Goal: Information Seeking & Learning: Understand process/instructions

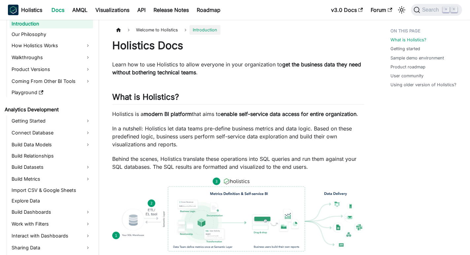
scroll to position [31, 0]
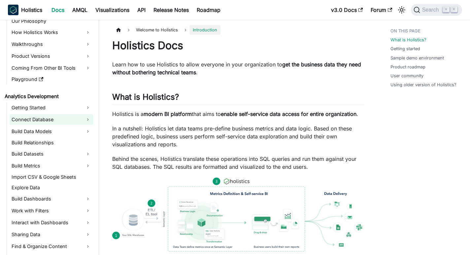
click at [55, 118] on link "Connect Database" at bounding box center [51, 119] width 83 height 11
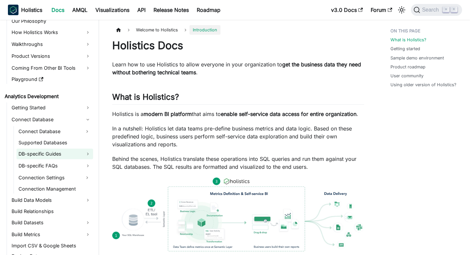
click at [53, 153] on link "DB-specific Guides" at bounding box center [54, 153] width 77 height 11
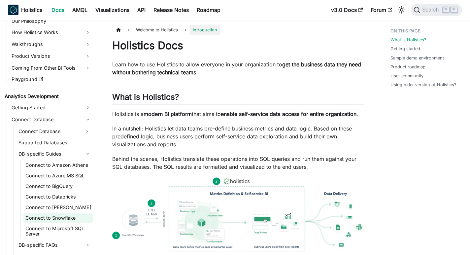
click at [55, 219] on link "Connect to Snowflake" at bounding box center [58, 217] width 70 height 9
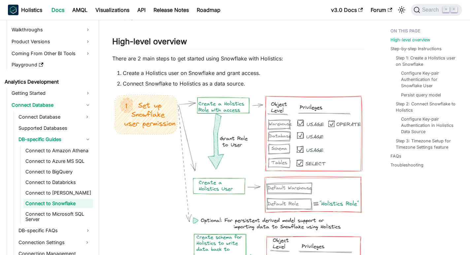
scroll to position [71, 0]
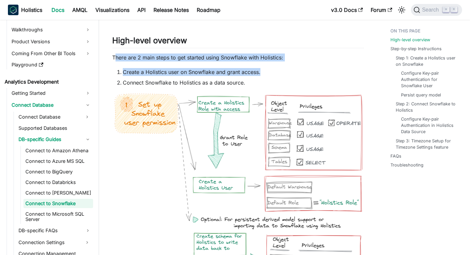
drag, startPoint x: 115, startPoint y: 56, endPoint x: 277, endPoint y: 74, distance: 162.8
click at [198, 74] on li "Create a Holistics user on Snowflake and grant access." at bounding box center [243, 72] width 241 height 8
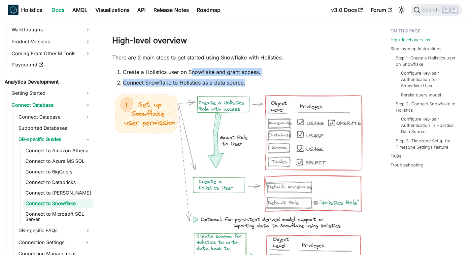
drag, startPoint x: 191, startPoint y: 74, endPoint x: 272, endPoint y: 86, distance: 81.6
click at [272, 86] on ol "Create a Holistics user on Snowflake and grant access. Connect Snowflake to Hol…" at bounding box center [238, 77] width 252 height 18
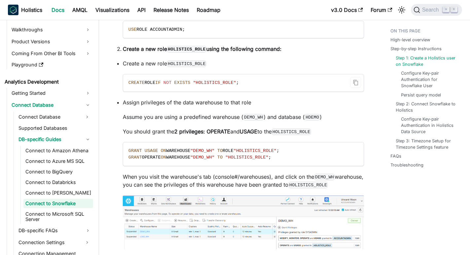
scroll to position [502, 0]
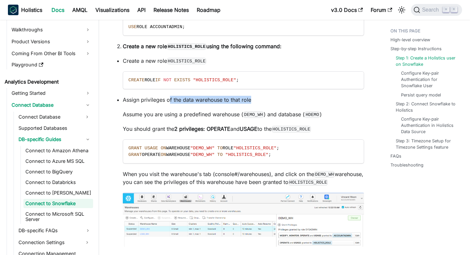
drag, startPoint x: 170, startPoint y: 100, endPoint x: 263, endPoint y: 96, distance: 92.7
click at [263, 96] on p "Assign privileges of the data warehouse to that role" at bounding box center [243, 100] width 241 height 8
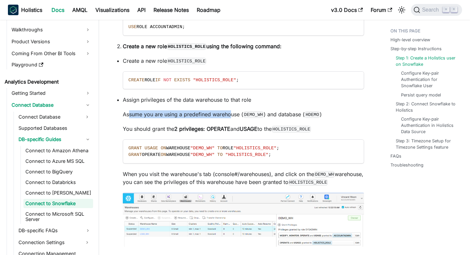
drag, startPoint x: 129, startPoint y: 115, endPoint x: 232, endPoint y: 112, distance: 102.9
click at [232, 112] on p "Assume you are using a predefined warehouse ( DEMO_WH ) and database ( HDEMO )" at bounding box center [243, 114] width 241 height 8
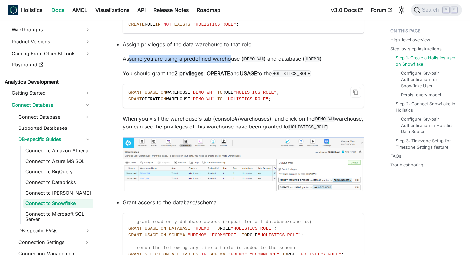
scroll to position [560, 0]
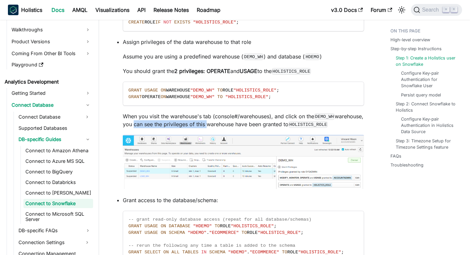
drag, startPoint x: 161, startPoint y: 126, endPoint x: 243, endPoint y: 125, distance: 81.5
click at [240, 125] on p "When you visit the warehouse's tab (console#/warehouses), and click on the DEMO…" at bounding box center [243, 120] width 241 height 16
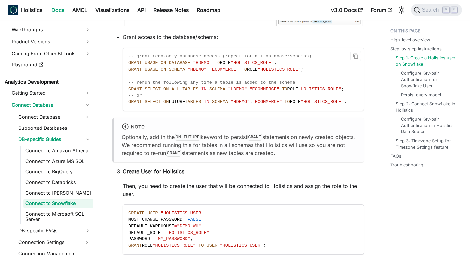
scroll to position [730, 0]
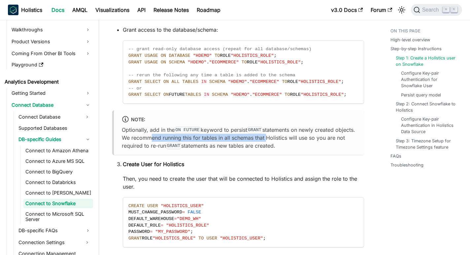
drag, startPoint x: 167, startPoint y: 137, endPoint x: 286, endPoint y: 139, distance: 119.4
click at [286, 139] on p "Optionally, add in the ON FUTURE keyword to persist GRANT statements on newly c…" at bounding box center [239, 138] width 234 height 24
drag, startPoint x: 297, startPoint y: 137, endPoint x: 353, endPoint y: 144, distance: 56.2
click at [353, 144] on p "Optionally, add in the ON FUTURE keyword to persist GRANT statements on newly c…" at bounding box center [239, 138] width 234 height 24
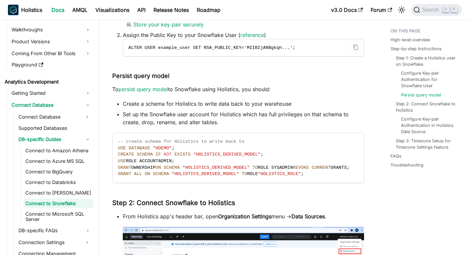
scroll to position [1085, 0]
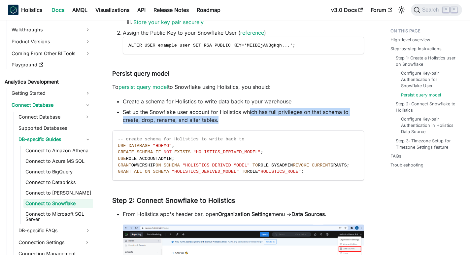
drag, startPoint x: 248, startPoint y: 111, endPoint x: 352, endPoint y: 121, distance: 104.3
click at [352, 121] on li "Set up the Snowflake user account for Holistics which has full privileges on th…" at bounding box center [243, 116] width 241 height 16
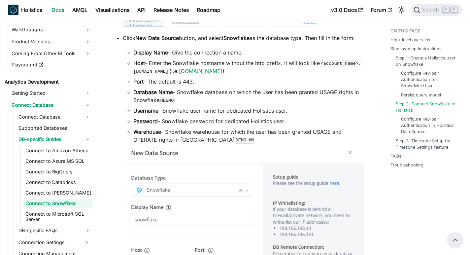
scroll to position [1400, 0]
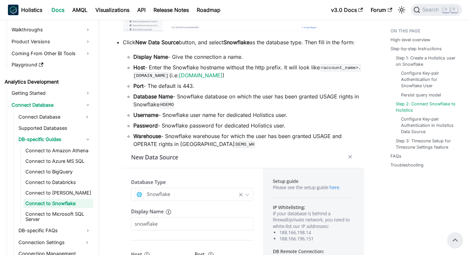
drag, startPoint x: 177, startPoint y: 135, endPoint x: 306, endPoint y: 136, distance: 129.0
click at [306, 129] on li "Password - Snowflake password for dedicated Holistics user." at bounding box center [248, 125] width 231 height 8
drag, startPoint x: 182, startPoint y: 144, endPoint x: 261, endPoint y: 140, distance: 78.9
click at [261, 140] on ul "Display Name - Give the connection a name. Host - Enter the Snowflake hostname …" at bounding box center [243, 100] width 241 height 95
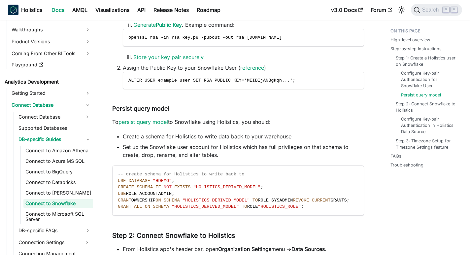
scroll to position [1050, 0]
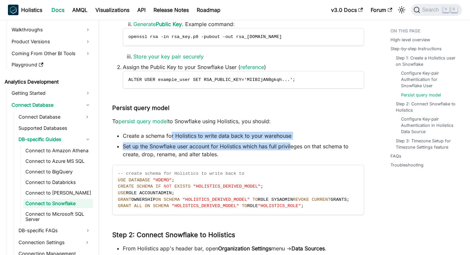
drag, startPoint x: 170, startPoint y: 135, endPoint x: 290, endPoint y: 149, distance: 120.9
click at [291, 149] on ul "Create a schema for Holistics to write data back to your warehouse Set up the S…" at bounding box center [238, 145] width 252 height 26
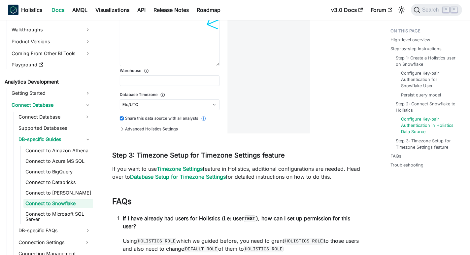
scroll to position [2086, 0]
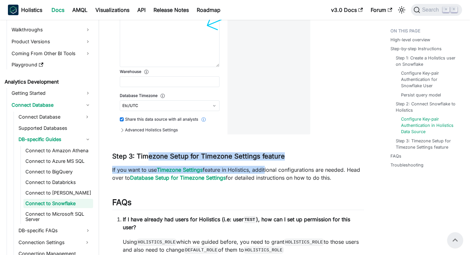
drag, startPoint x: 146, startPoint y: 166, endPoint x: 266, endPoint y: 175, distance: 120.0
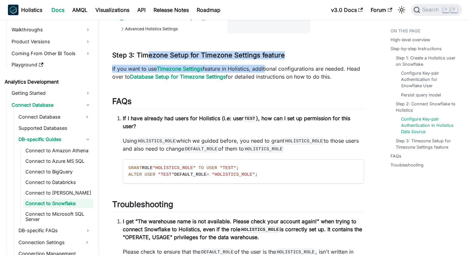
scroll to position [2195, 0]
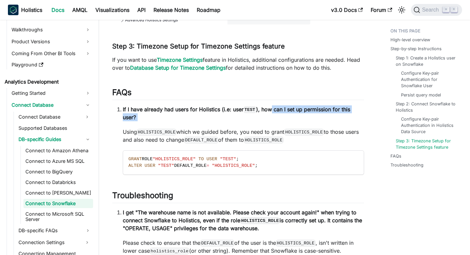
drag, startPoint x: 273, startPoint y: 120, endPoint x: 343, endPoint y: 137, distance: 72.3
click at [343, 137] on li "If I have already had users for Holistics (i.e: user TEST ), how can I set up p…" at bounding box center [243, 139] width 241 height 69
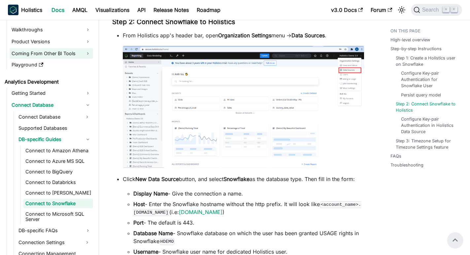
scroll to position [0, 0]
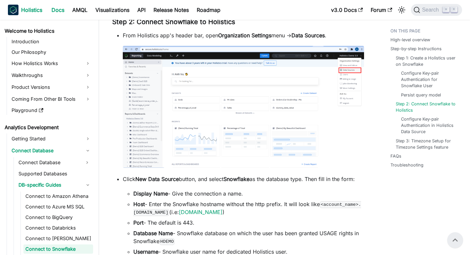
click at [24, 11] on b "Holistics" at bounding box center [31, 10] width 21 height 8
click at [80, 12] on link "AMQL" at bounding box center [79, 10] width 23 height 11
